Goal: Contribute content

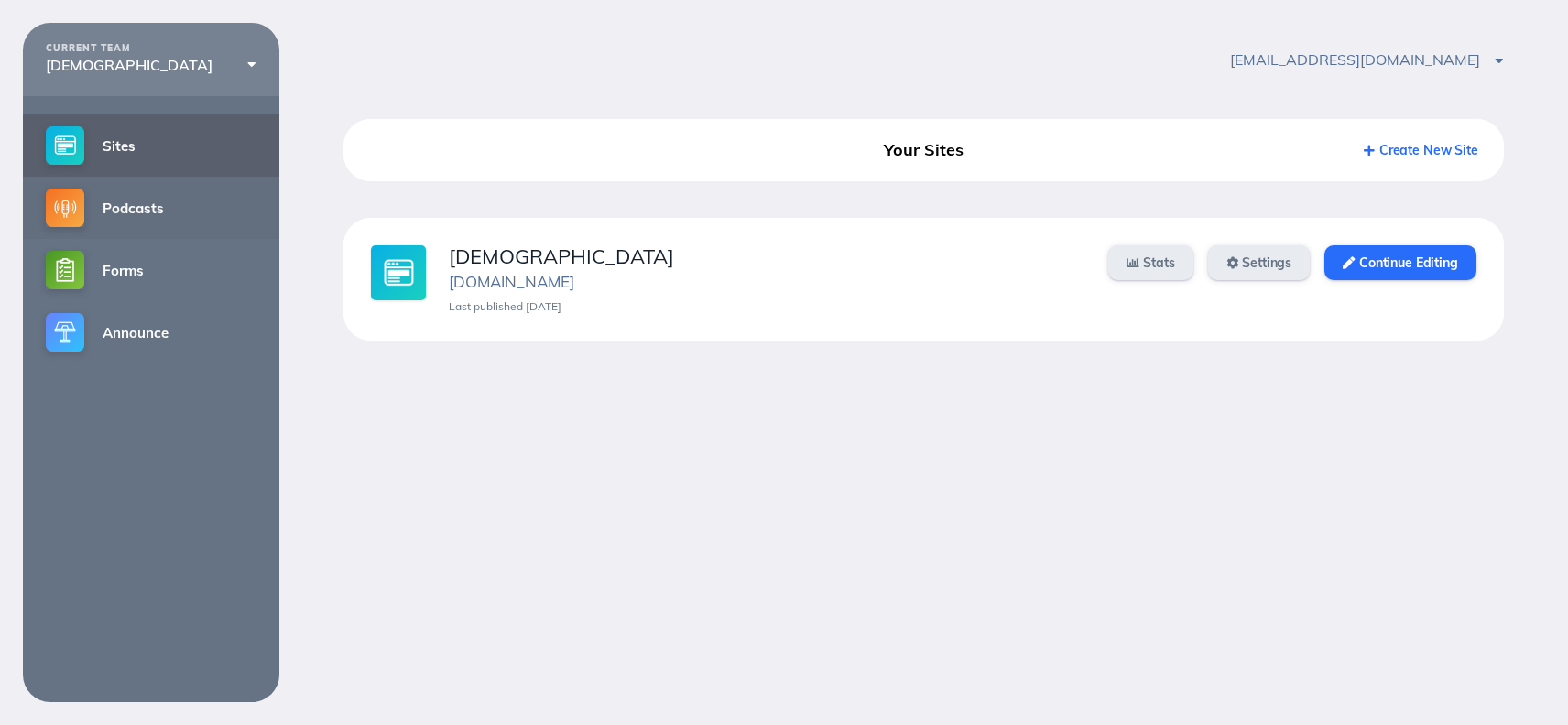
click at [132, 219] on link "Podcasts" at bounding box center [150, 207] width 256 height 63
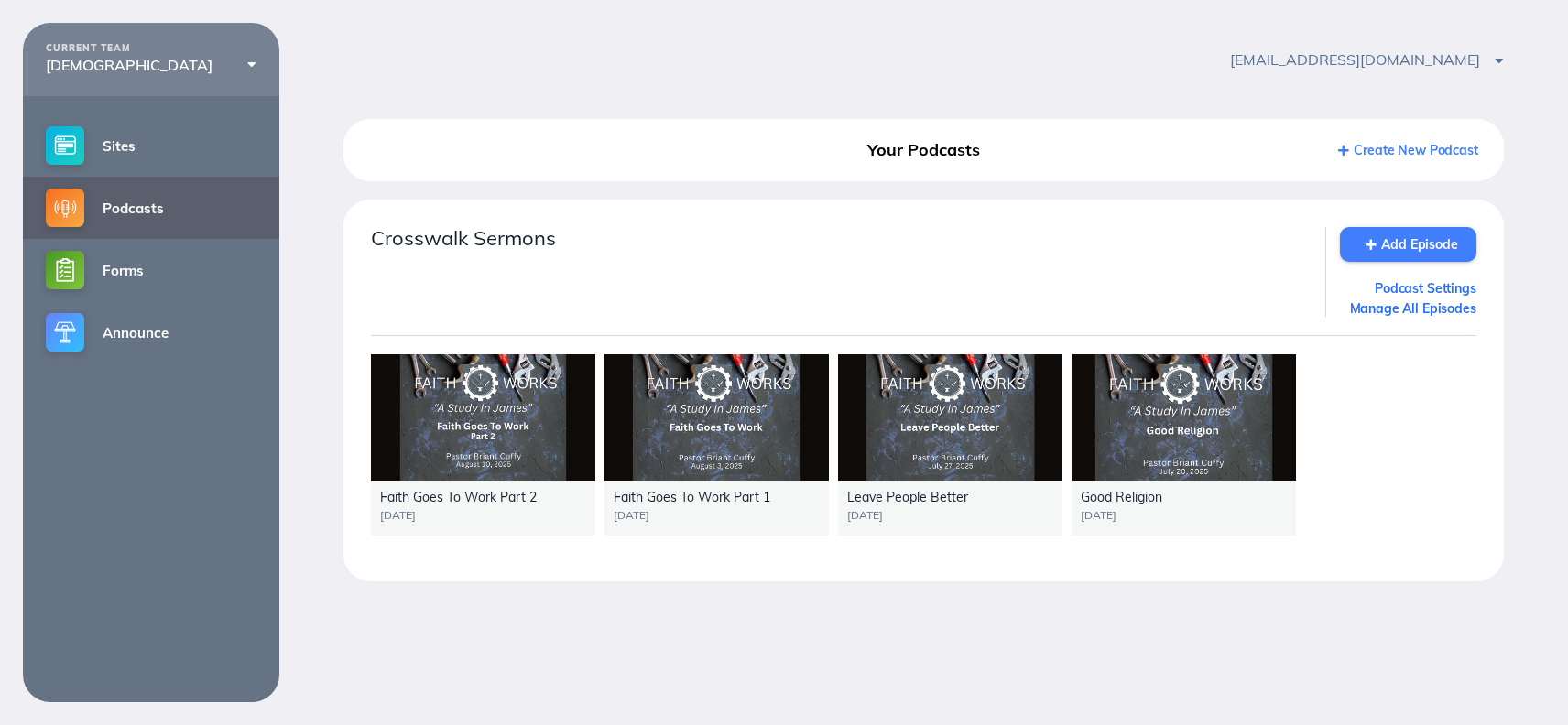
click at [1416, 245] on link "Add Episode" at bounding box center [1408, 244] width 136 height 35
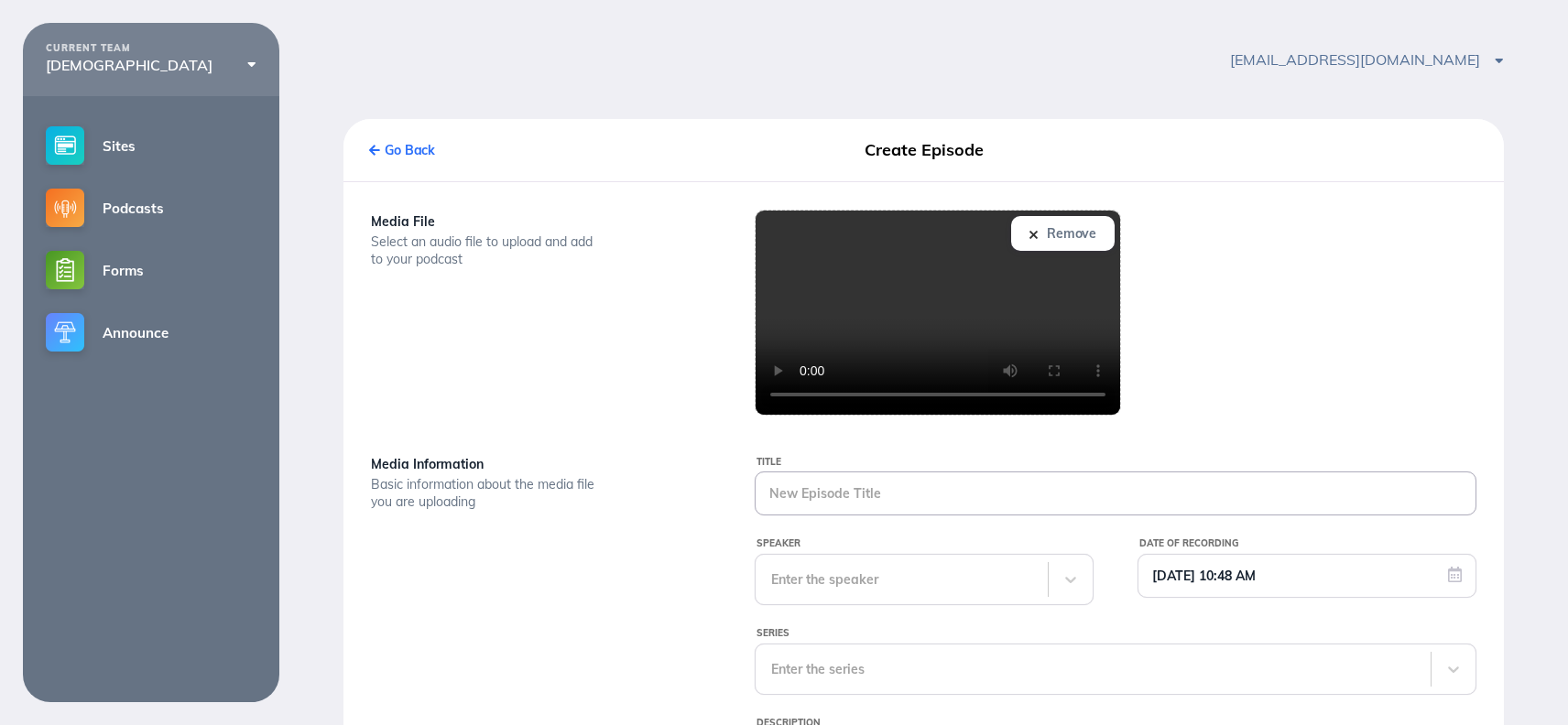
click at [825, 499] on input "Title" at bounding box center [1116, 493] width 720 height 42
click at [825, 495] on input "Title" at bounding box center [1116, 493] width 720 height 42
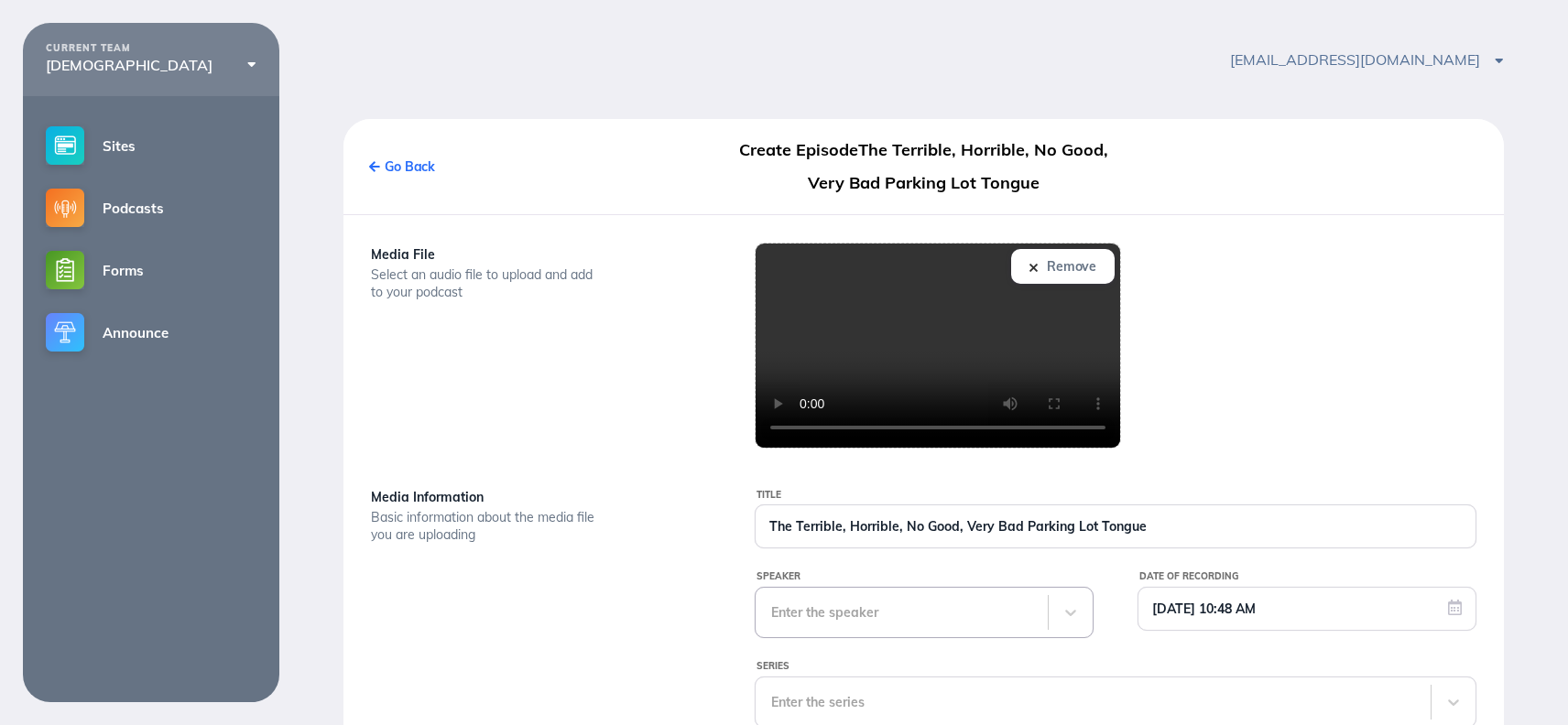
type input "The Terrible, Horrible, No Good, Very Bad Parking Lot Tongue"
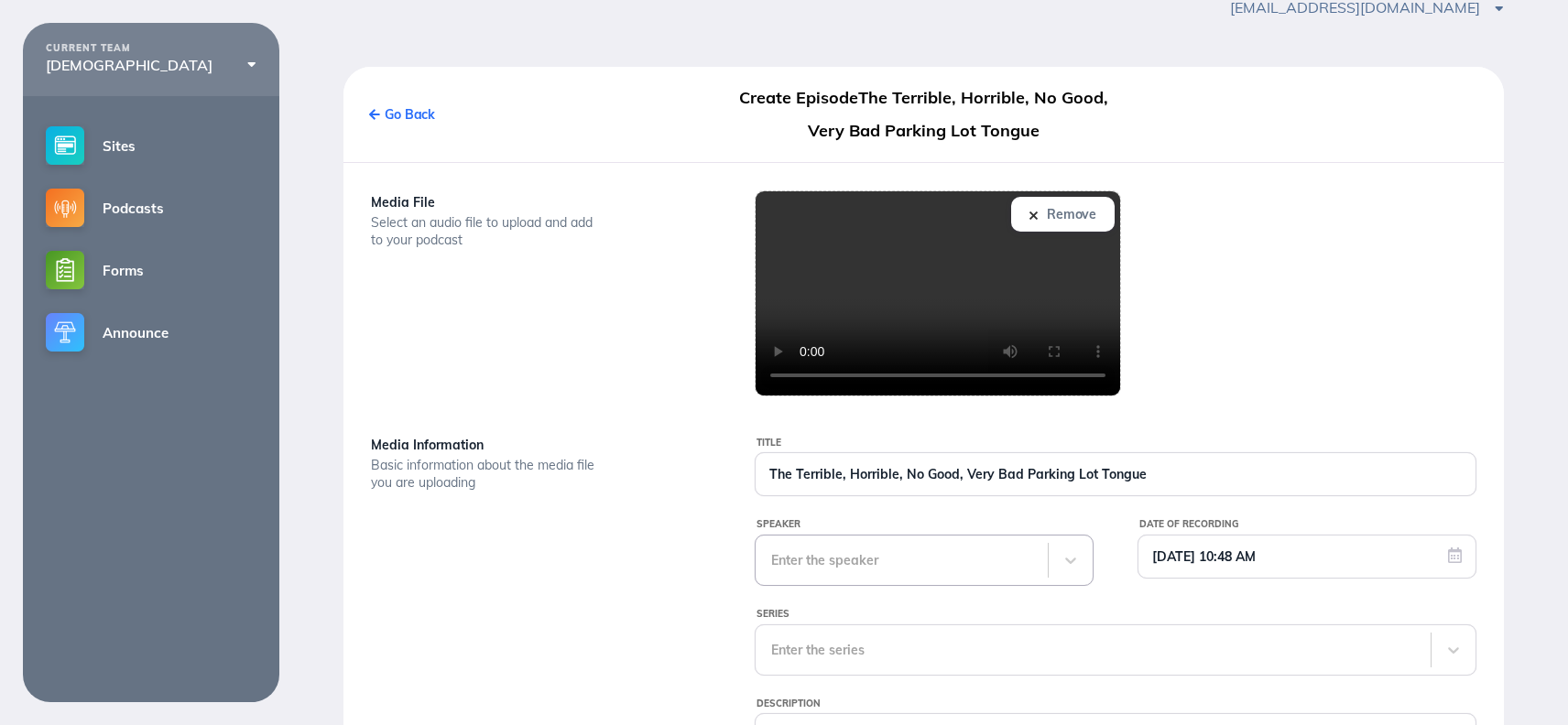
click at [844, 586] on div "Enter the speaker" at bounding box center [924, 560] width 339 height 51
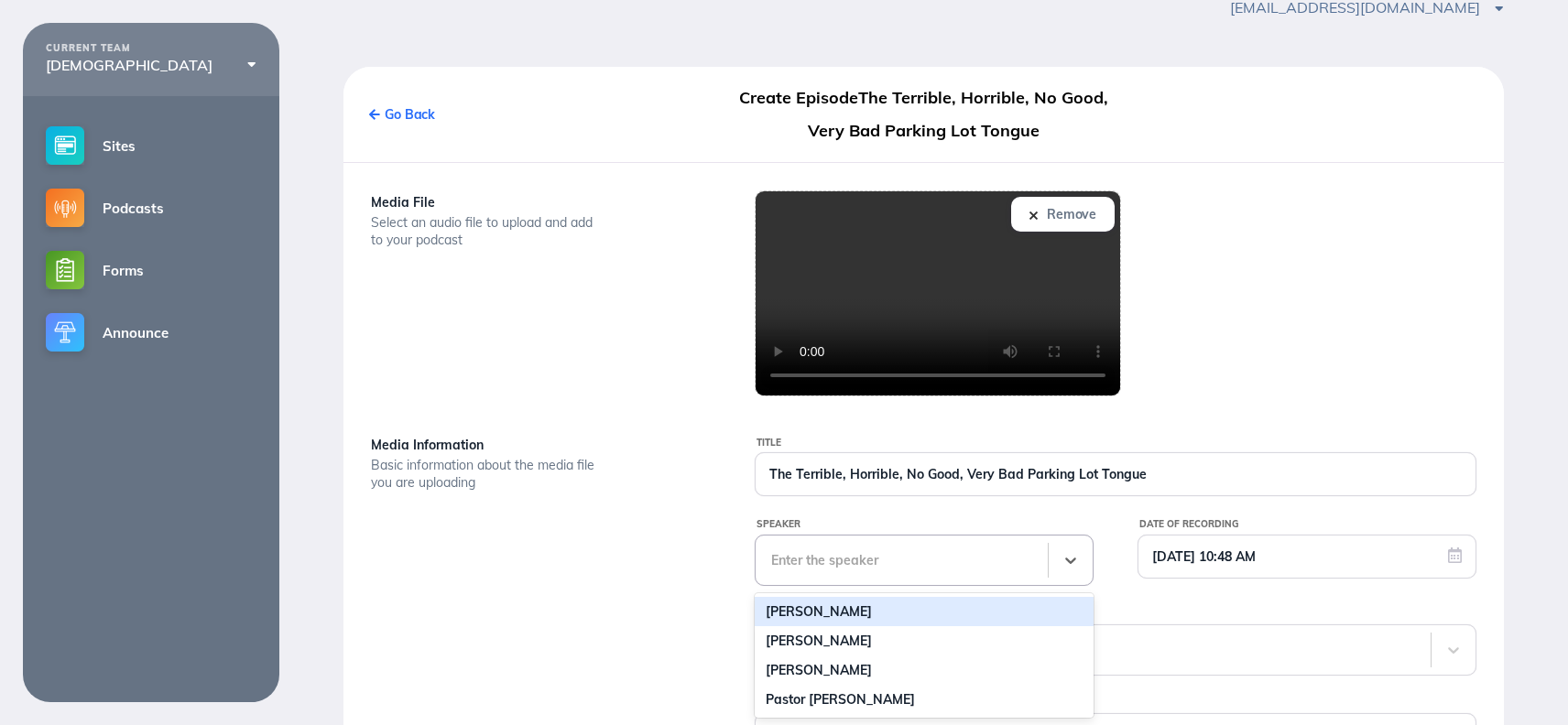
click at [840, 610] on div "[PERSON_NAME]" at bounding box center [924, 611] width 339 height 29
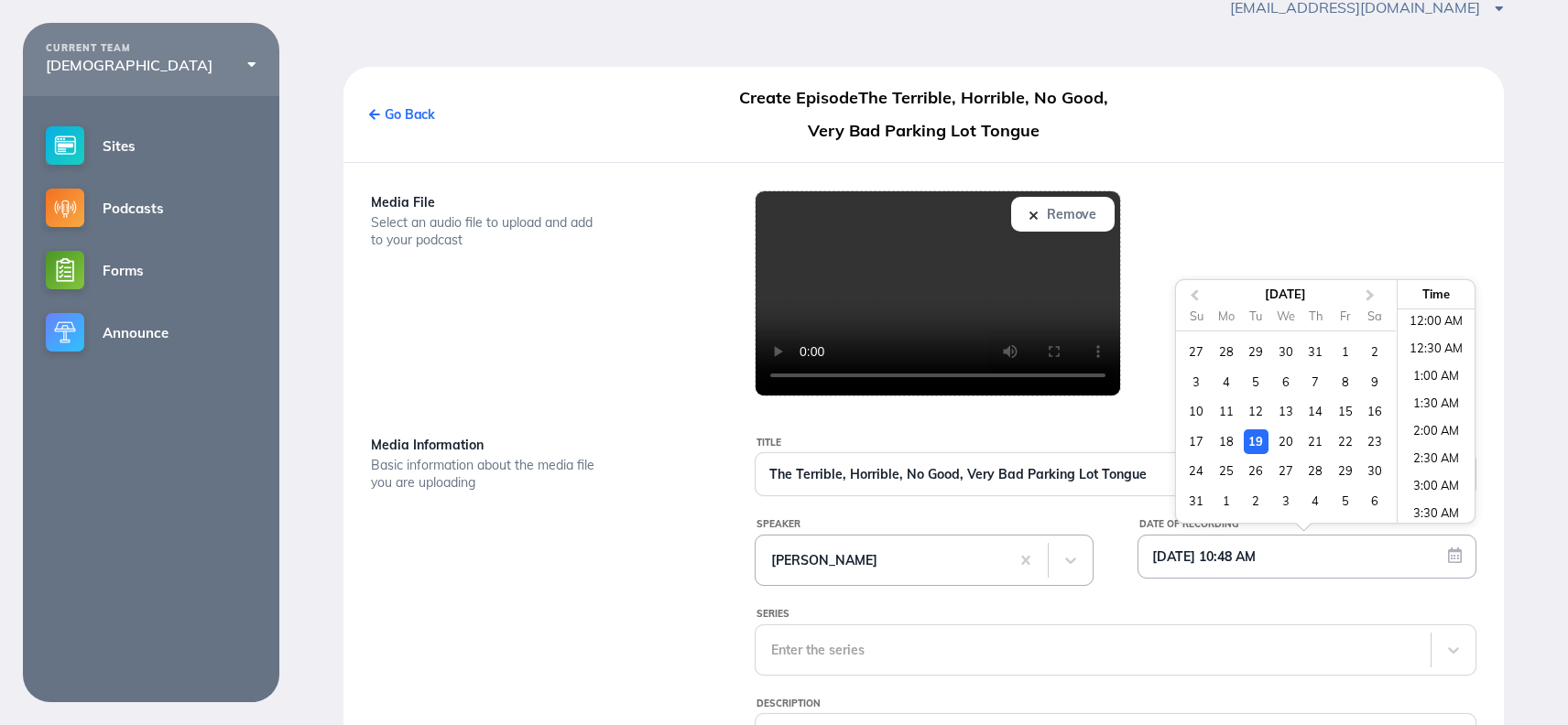
scroll to position [484, 0]
click at [1187, 554] on input "[DATE] 10:48 AM" at bounding box center [1307, 557] width 337 height 42
click at [1199, 445] on div "17" at bounding box center [1196, 441] width 25 height 25
type input "[DATE] 10:48 AM"
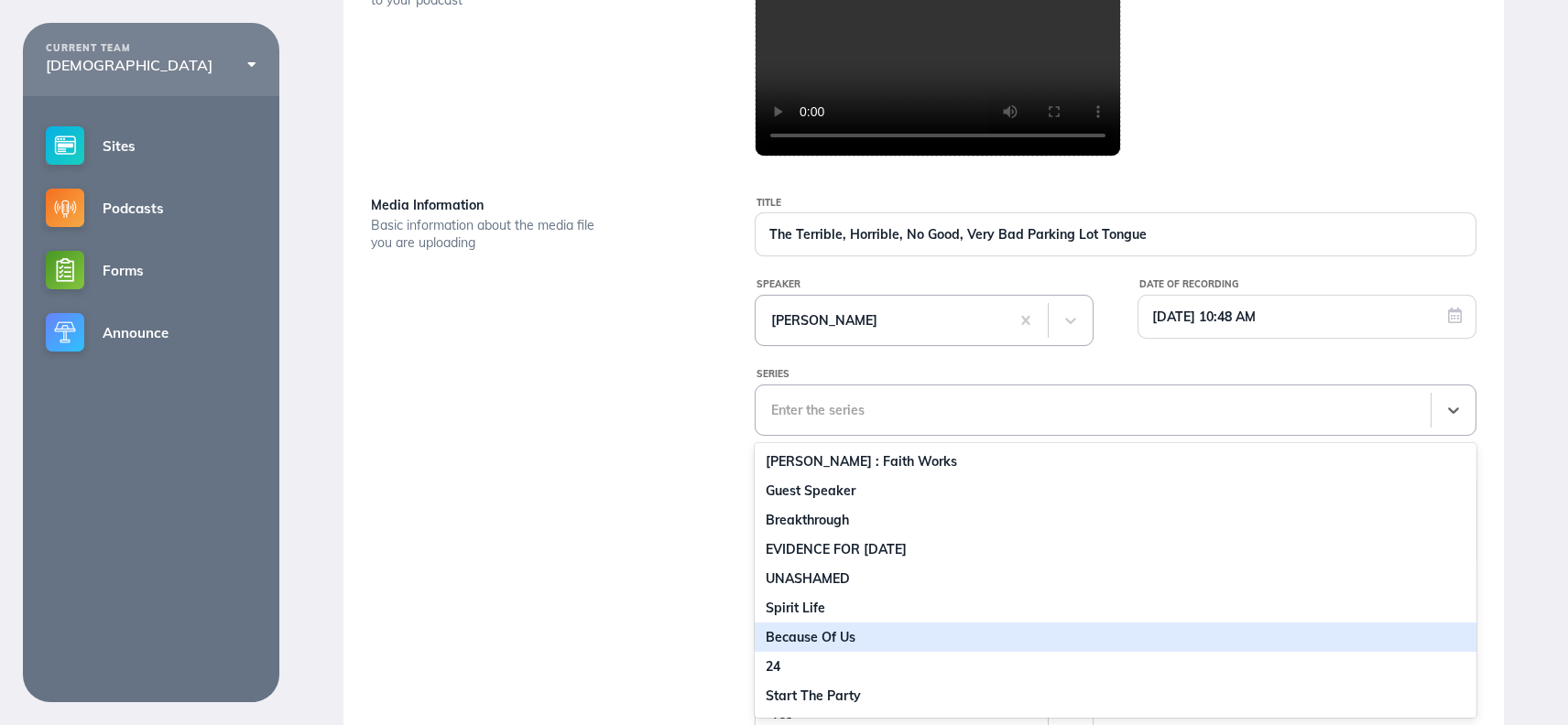
click at [815, 436] on div "16 results available. Use Up and Down to choose options, press Enter to select …" at bounding box center [1116, 409] width 722 height 51
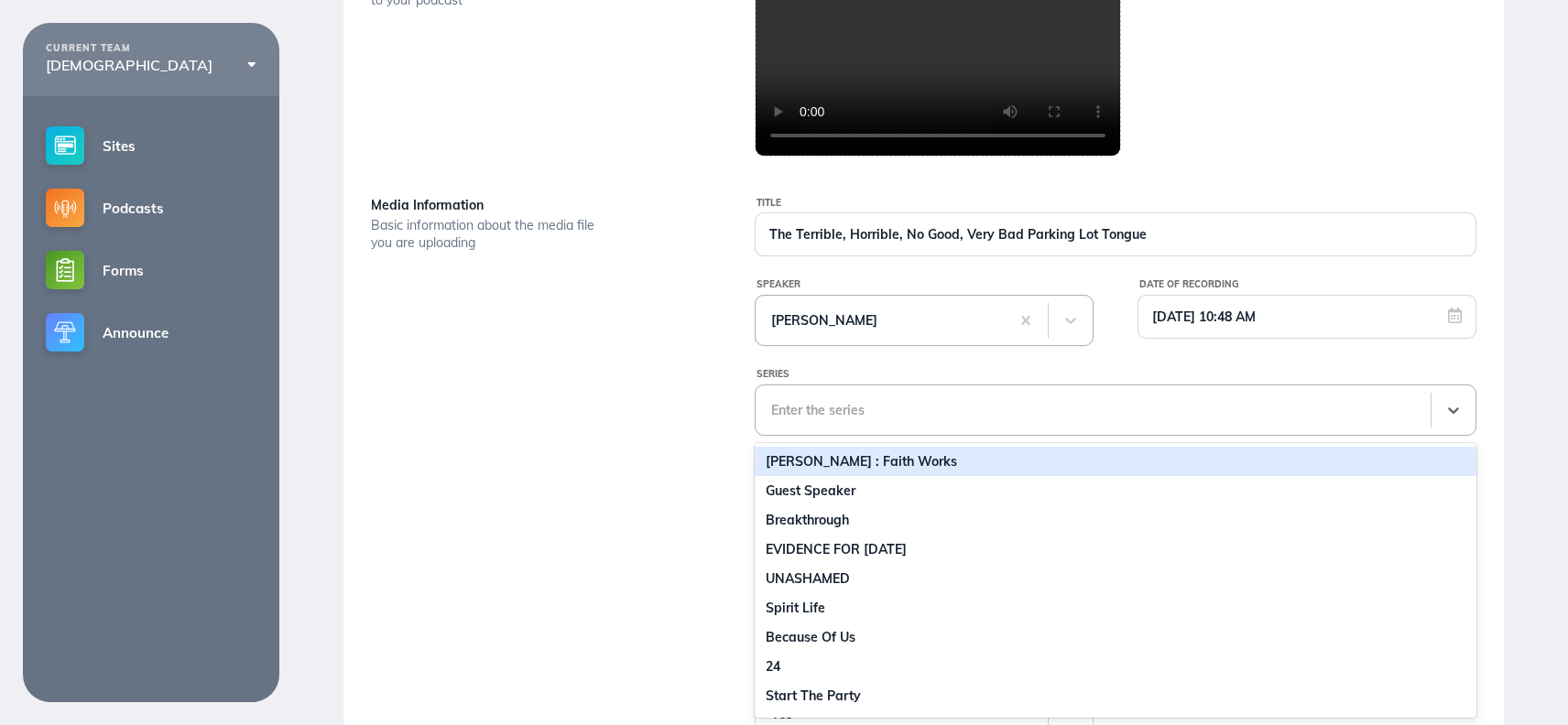
click at [825, 468] on div "[PERSON_NAME] : Faith Works" at bounding box center [1116, 461] width 722 height 29
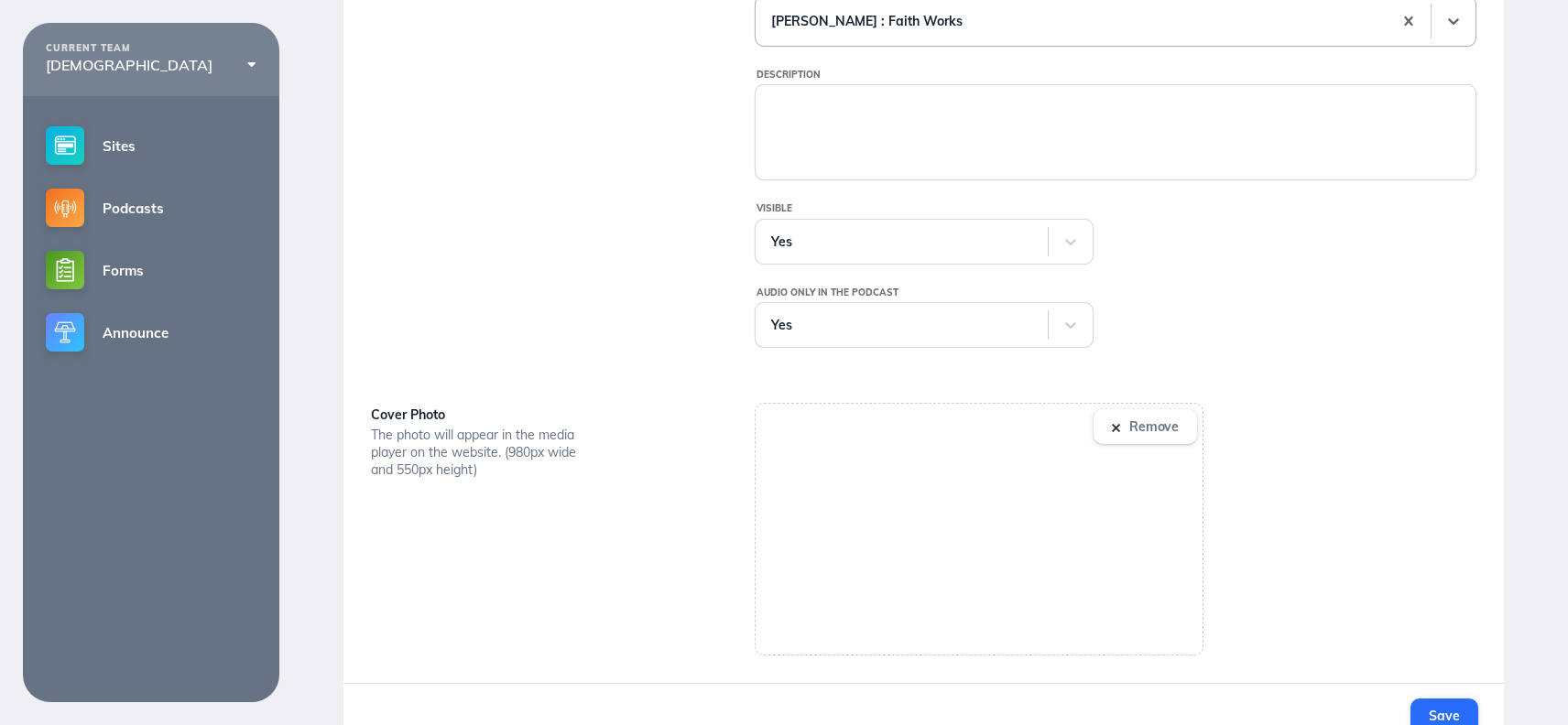
scroll to position [682, 0]
click at [1121, 424] on img at bounding box center [1116, 427] width 8 height 8
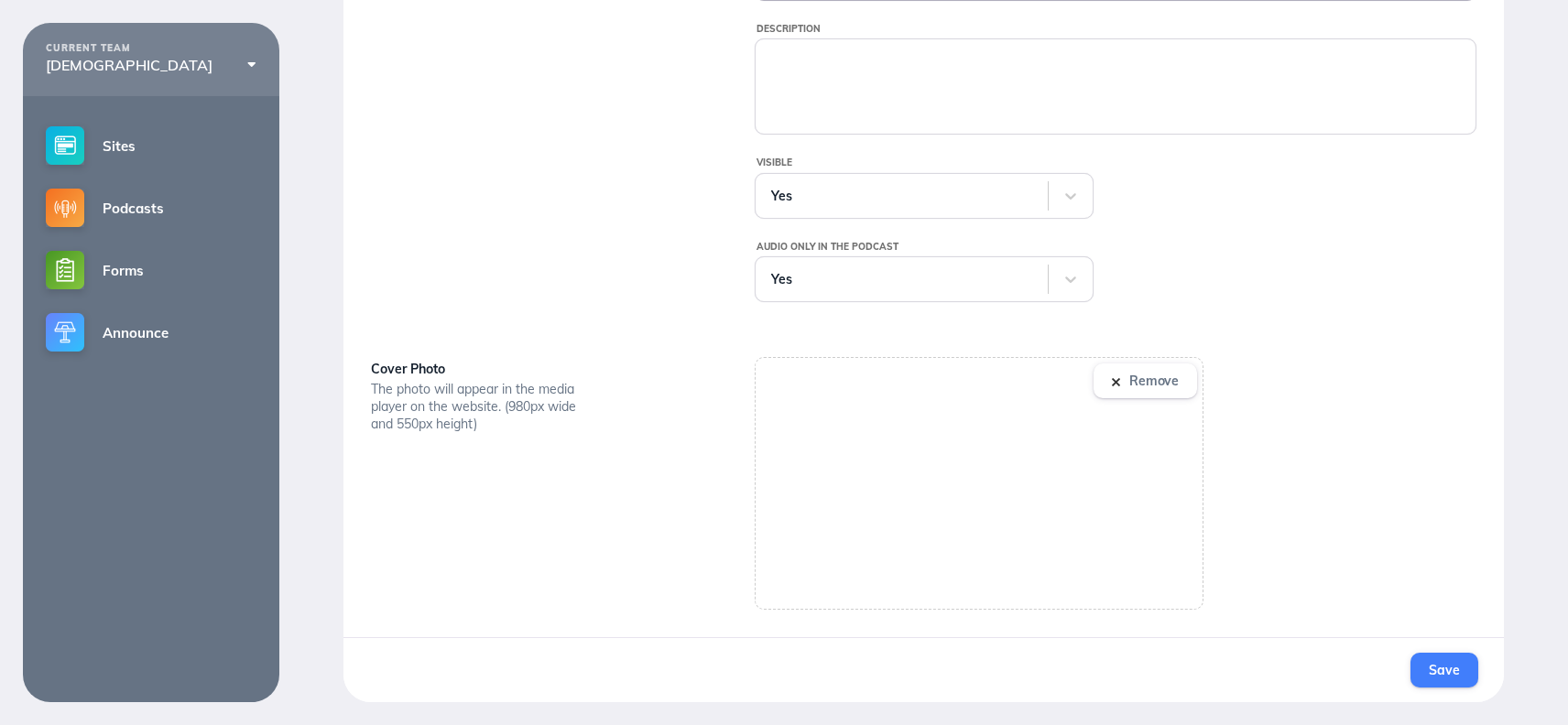
click at [1439, 678] on button "Save" at bounding box center [1443, 670] width 67 height 35
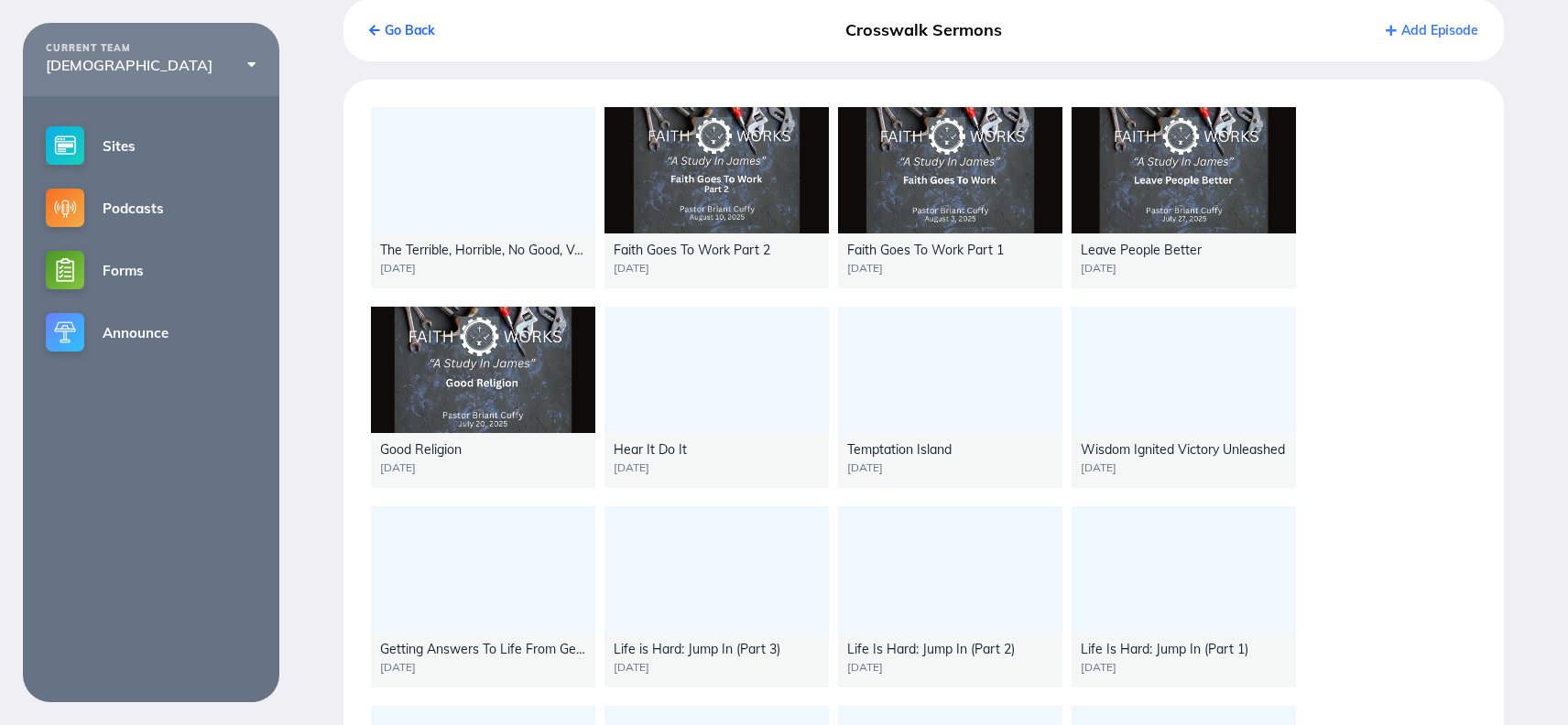
scroll to position [121, 0]
